Goal: Transaction & Acquisition: Purchase product/service

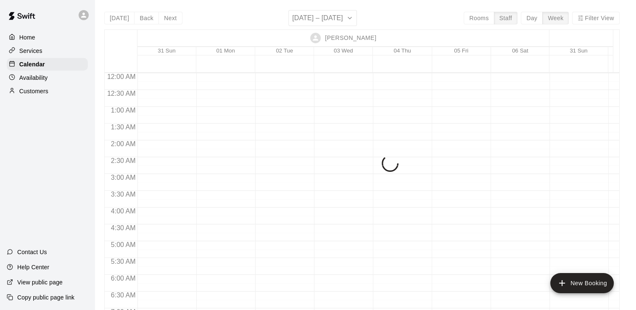
scroll to position [528, 0]
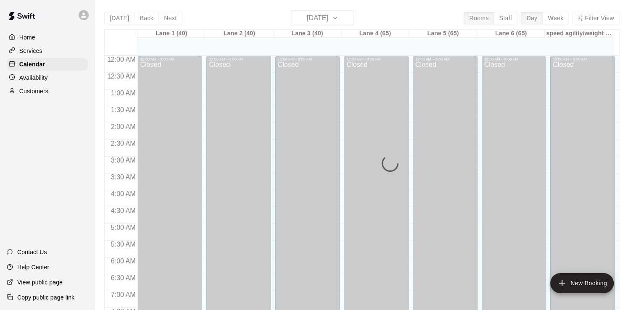
scroll to position [517, 0]
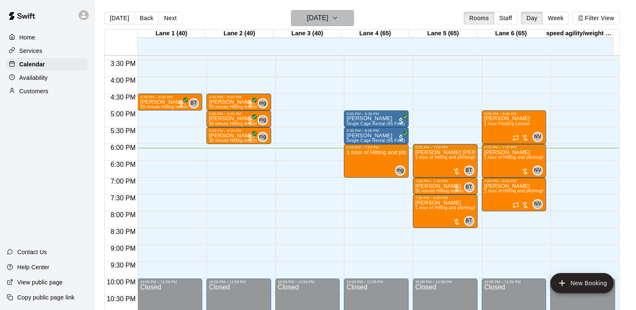
click at [307, 24] on h6 "Thursday Aug 21" at bounding box center [317, 18] width 21 height 12
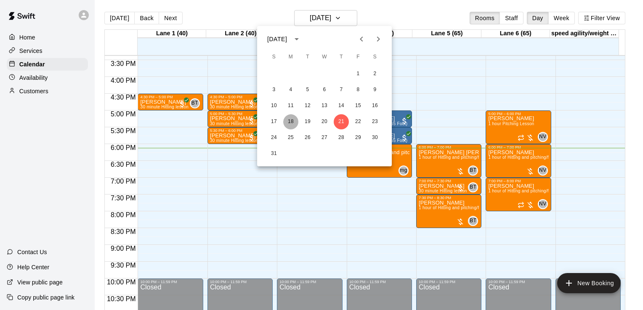
click at [295, 116] on button "18" at bounding box center [290, 121] width 15 height 15
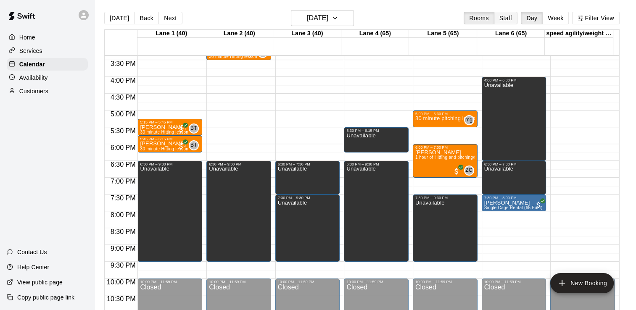
click at [518, 19] on button "Staff" at bounding box center [506, 18] width 24 height 13
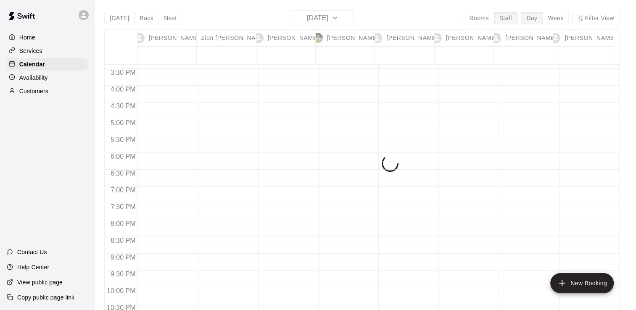
click at [592, 21] on div "Today Back Next Monday Aug 18 Rooms Staff Day Week Filter View Nathan Volf 18 M…" at bounding box center [362, 165] width 516 height 310
drag, startPoint x: 592, startPoint y: 21, endPoint x: 449, endPoint y: 13, distance: 143.3
click at [449, 13] on div "Today Back Next Monday Aug 18 Rooms Staff Day Week Filter View Nathan Volf 18 M…" at bounding box center [362, 165] width 516 height 310
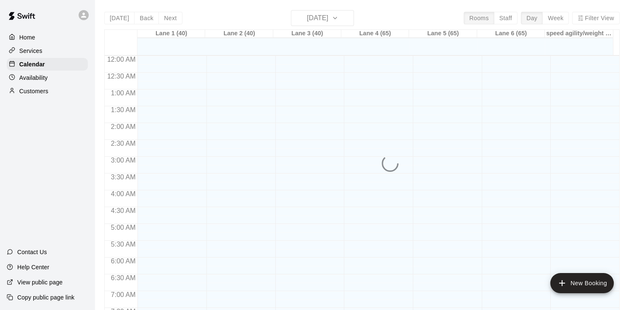
scroll to position [517, 0]
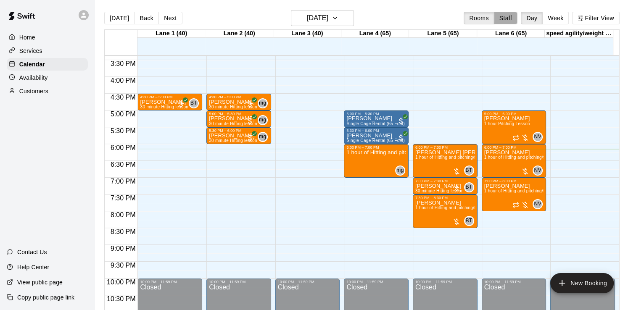
click at [517, 13] on button "Staff" at bounding box center [506, 18] width 24 height 13
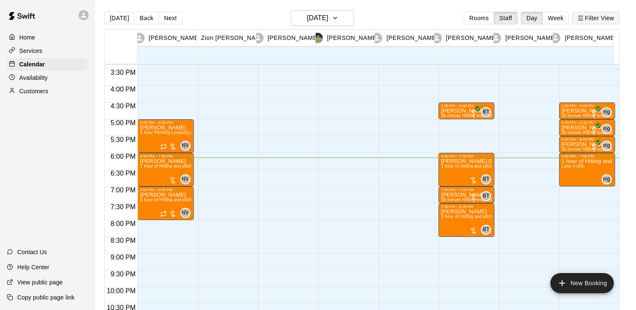
click at [584, 19] on icon "button" at bounding box center [581, 18] width 6 height 6
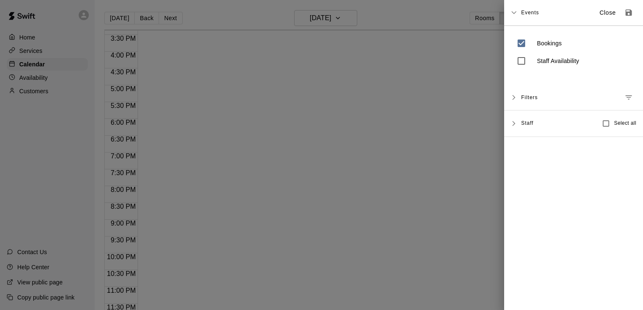
click at [529, 125] on span "Staff" at bounding box center [527, 122] width 12 height 7
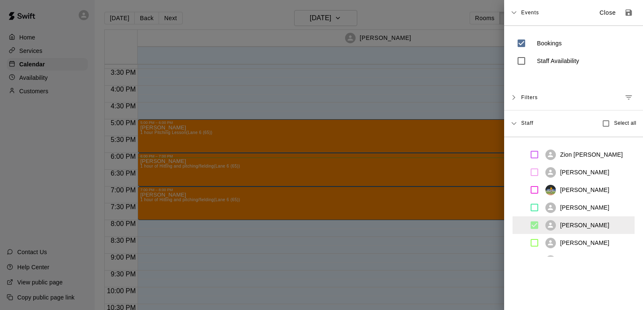
click at [441, 257] on div at bounding box center [321, 155] width 643 height 310
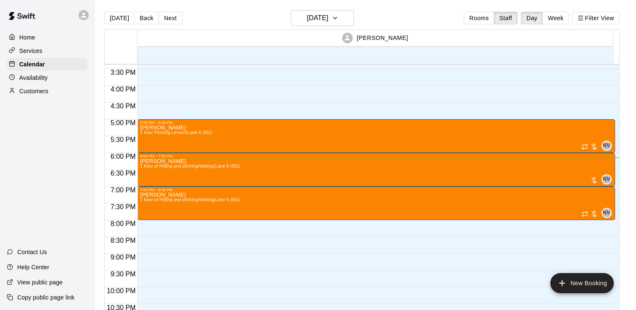
drag, startPoint x: 555, startPoint y: 21, endPoint x: 566, endPoint y: 16, distance: 11.5
click at [566, 16] on button "Week" at bounding box center [556, 18] width 27 height 13
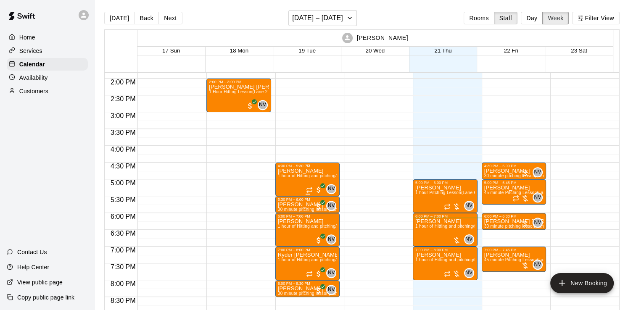
scroll to position [464, 0]
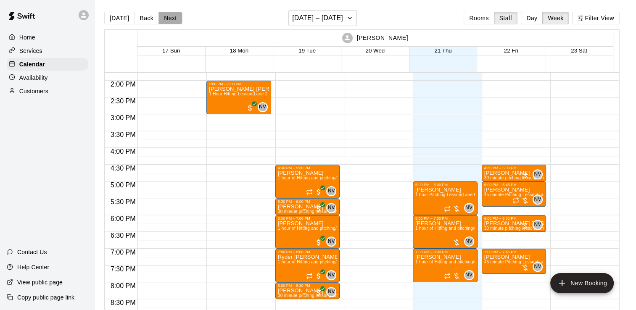
click at [167, 14] on button "Next" at bounding box center [171, 18] width 24 height 13
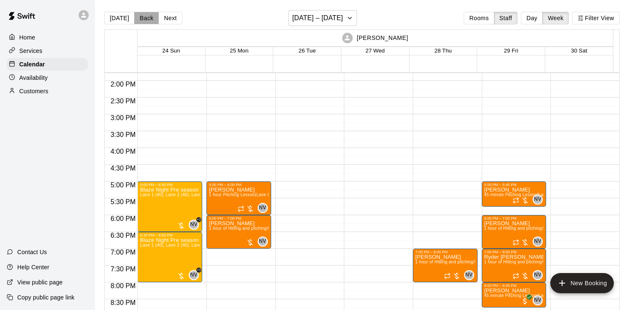
click at [148, 21] on button "Back" at bounding box center [146, 18] width 25 height 13
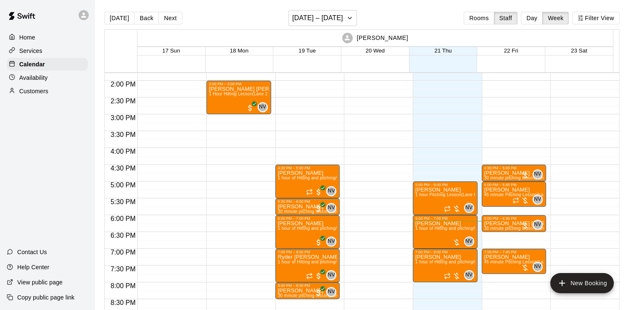
click at [180, 19] on div "Today Back Next August 17 – 23 Rooms Staff Day Week Filter View" at bounding box center [362, 19] width 516 height 19
click at [170, 16] on button "Next" at bounding box center [171, 18] width 24 height 13
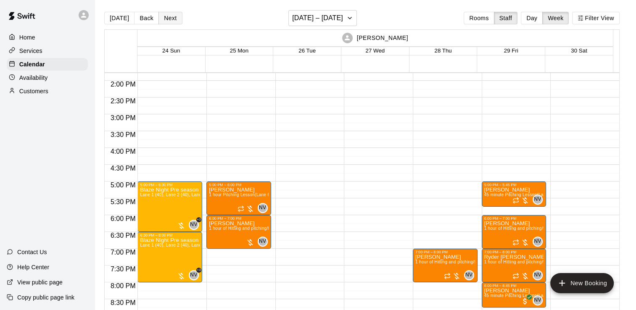
click at [170, 16] on button "Next" at bounding box center [171, 18] width 24 height 13
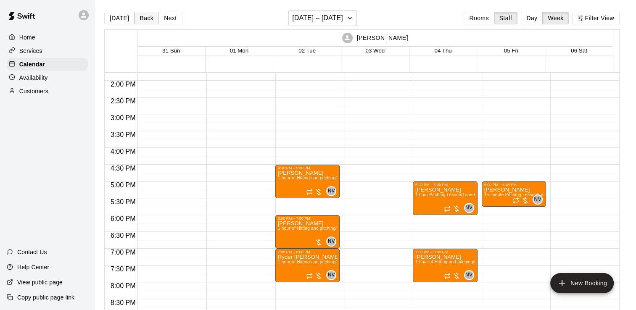
click at [139, 13] on button "Back" at bounding box center [146, 18] width 25 height 13
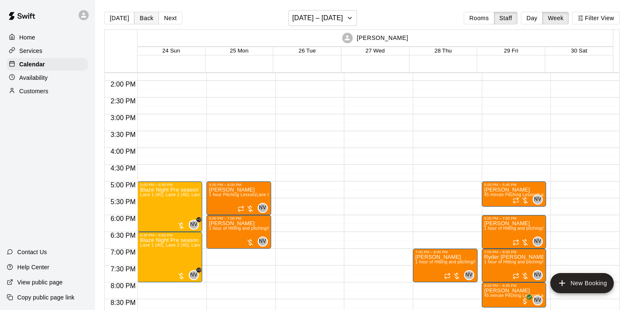
click at [139, 13] on button "Back" at bounding box center [146, 18] width 25 height 13
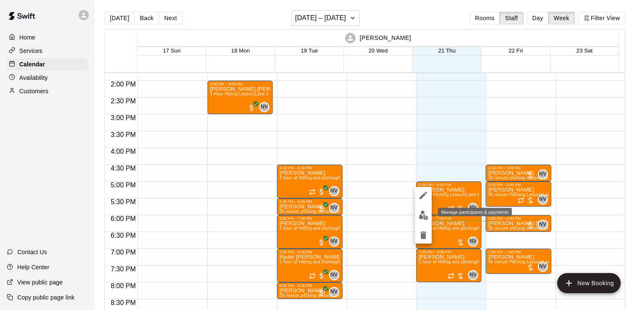
click at [424, 211] on img "edit" at bounding box center [424, 216] width 10 height 10
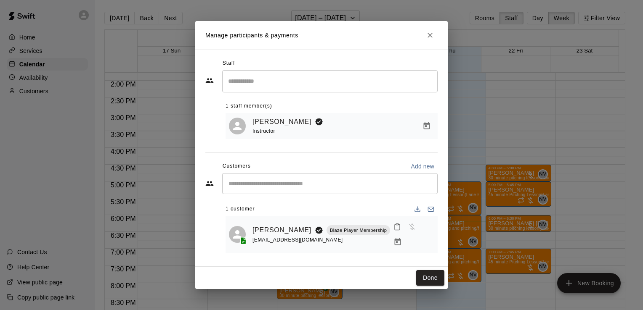
click at [401, 239] on icon "Manage bookings & payment" at bounding box center [398, 242] width 6 height 7
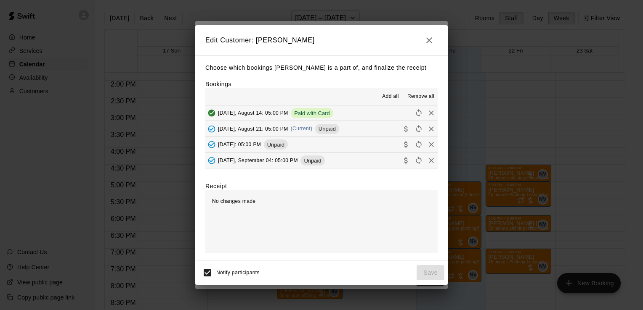
click at [361, 126] on button "Thursday, August 21: 05:00 PM (Current) Unpaid" at bounding box center [321, 129] width 232 height 16
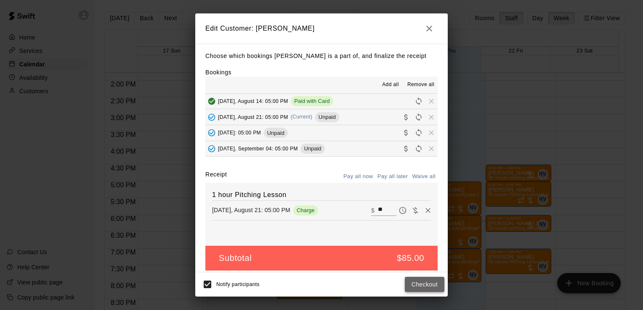
click at [416, 288] on button "Checkout" at bounding box center [425, 285] width 40 height 16
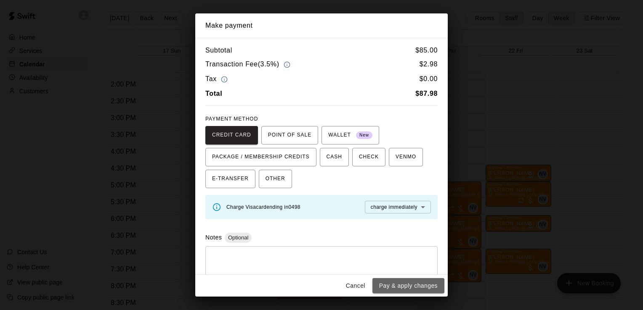
click at [416, 288] on button "Pay & apply changes" at bounding box center [408, 286] width 72 height 16
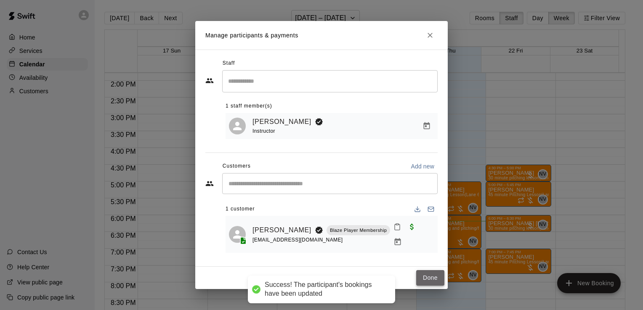
click at [422, 278] on button "Done" at bounding box center [430, 279] width 28 height 16
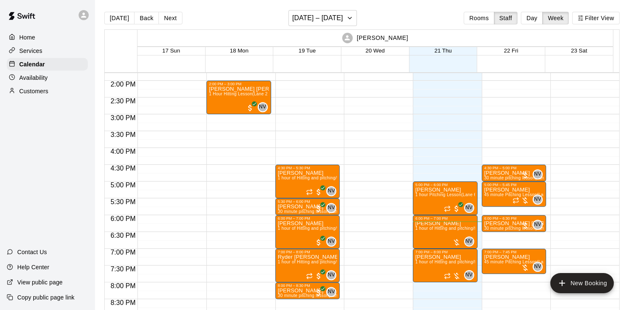
click at [169, 24] on div "Today Back Next August 17 – 23 Rooms Staff Day Week Filter View" at bounding box center [362, 19] width 516 height 19
click at [170, 21] on button "Next" at bounding box center [171, 18] width 24 height 13
